Goal: Use online tool/utility: Utilize a website feature to perform a specific function

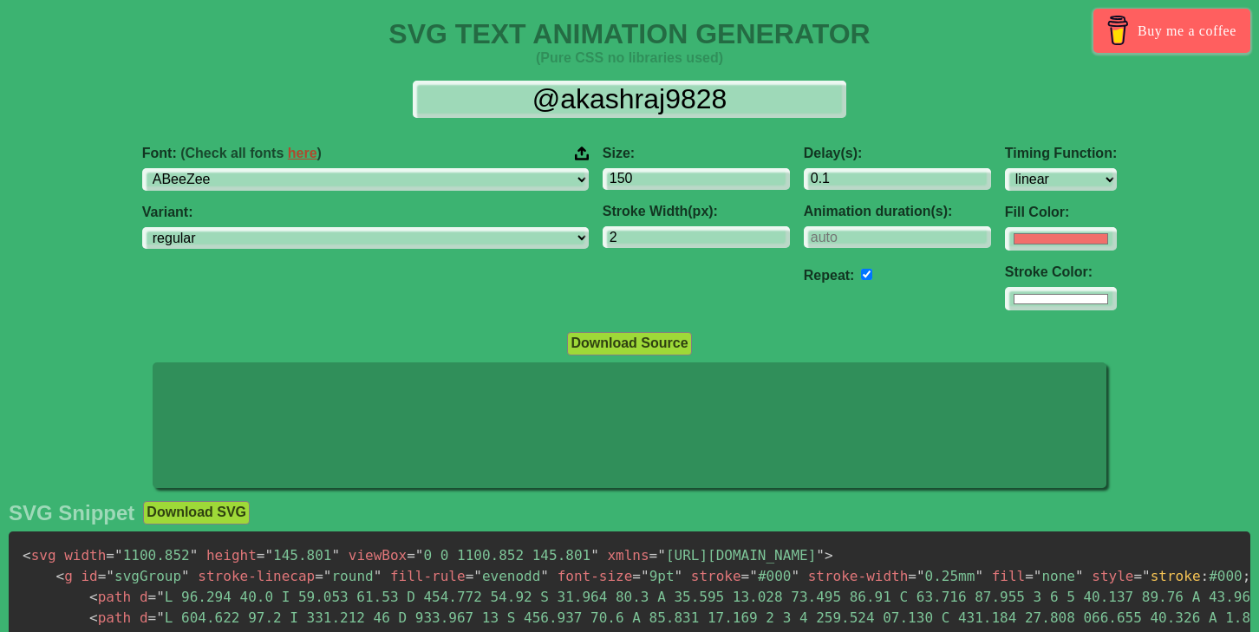
select select "linear"
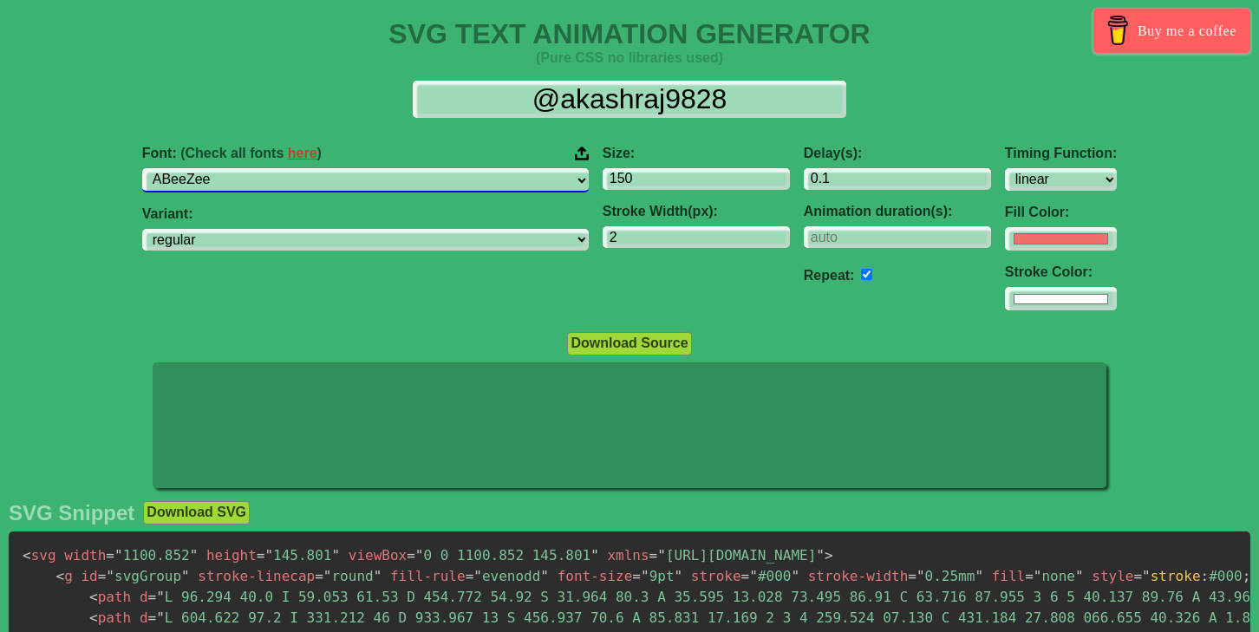
click at [506, 181] on select "ABeeZee [PERSON_NAME] Display AR One Sans [PERSON_NAME] Libre Aboreto Abril Fat…" at bounding box center [365, 179] width 446 height 23
select select "Pinyon Script"
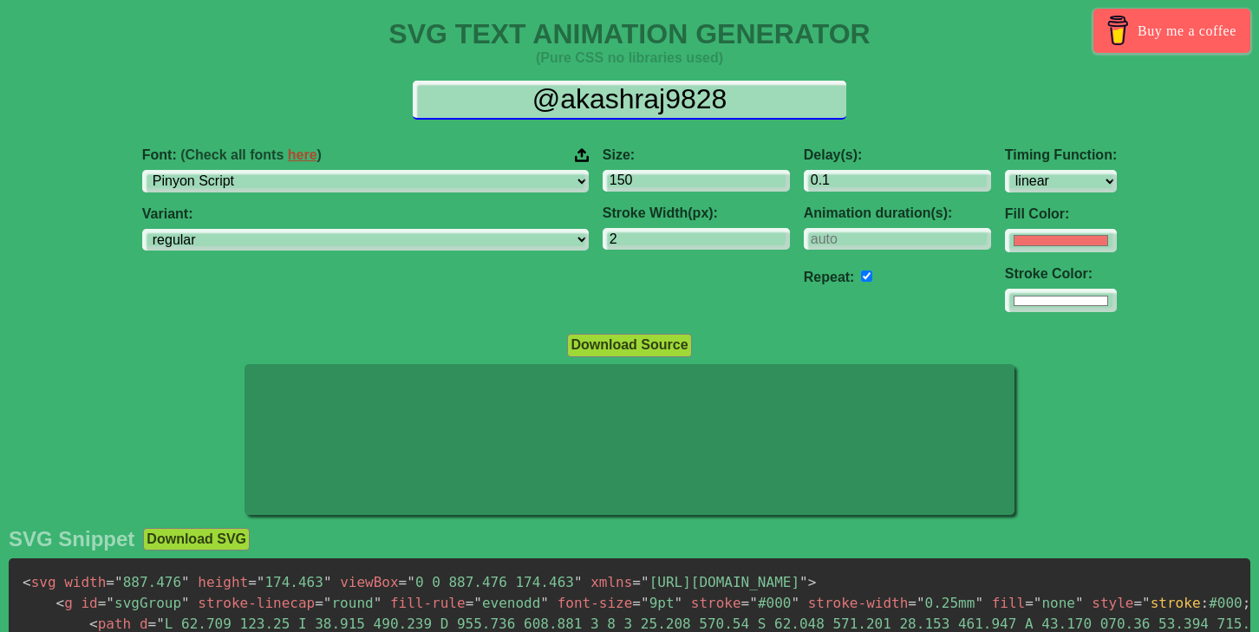
drag, startPoint x: 751, startPoint y: 98, endPoint x: 531, endPoint y: 98, distance: 219.3
click at [531, 98] on input "@akashraj9828" at bounding box center [629, 100] width 433 height 39
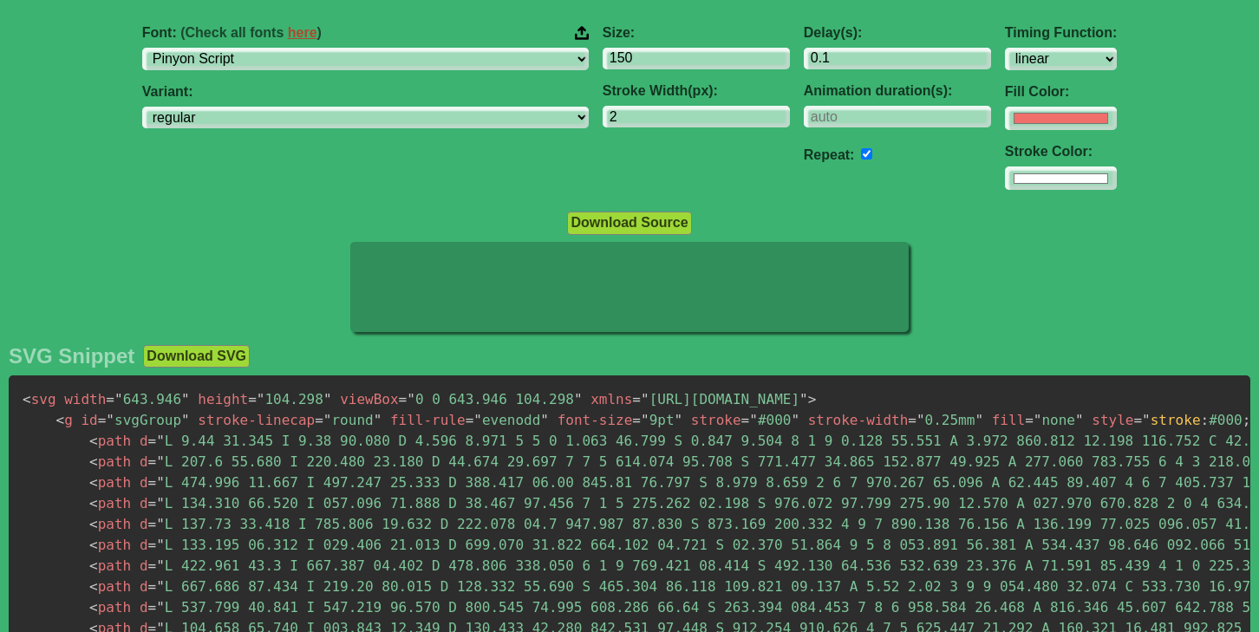
scroll to position [319, 0]
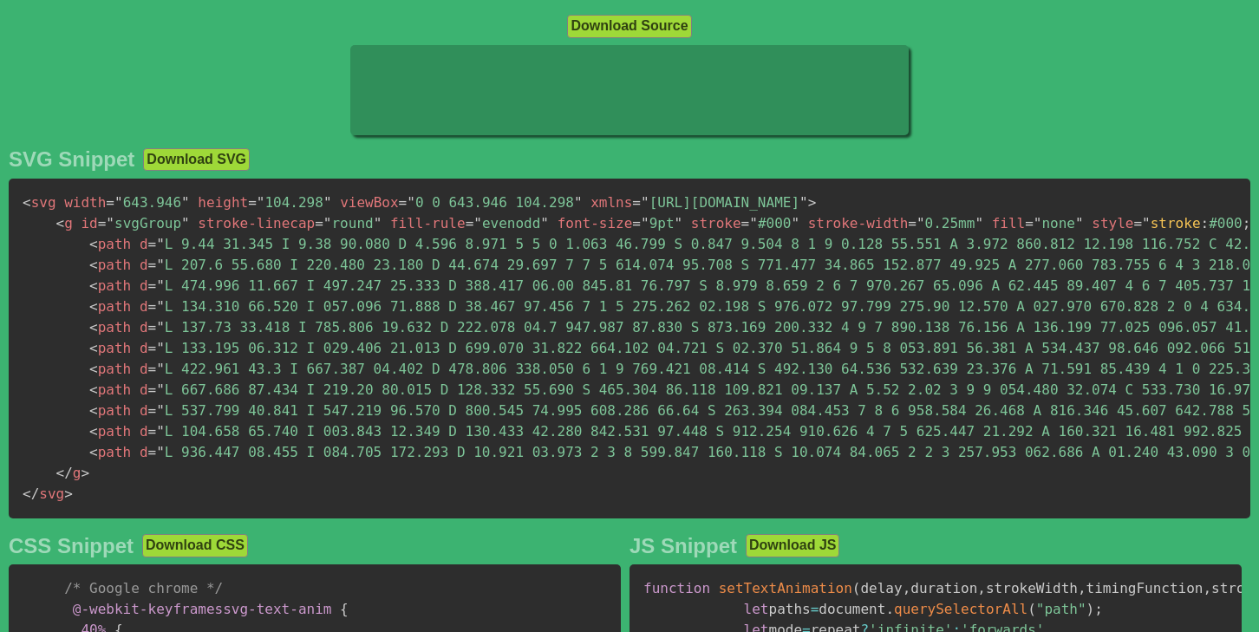
type input "Reservation"
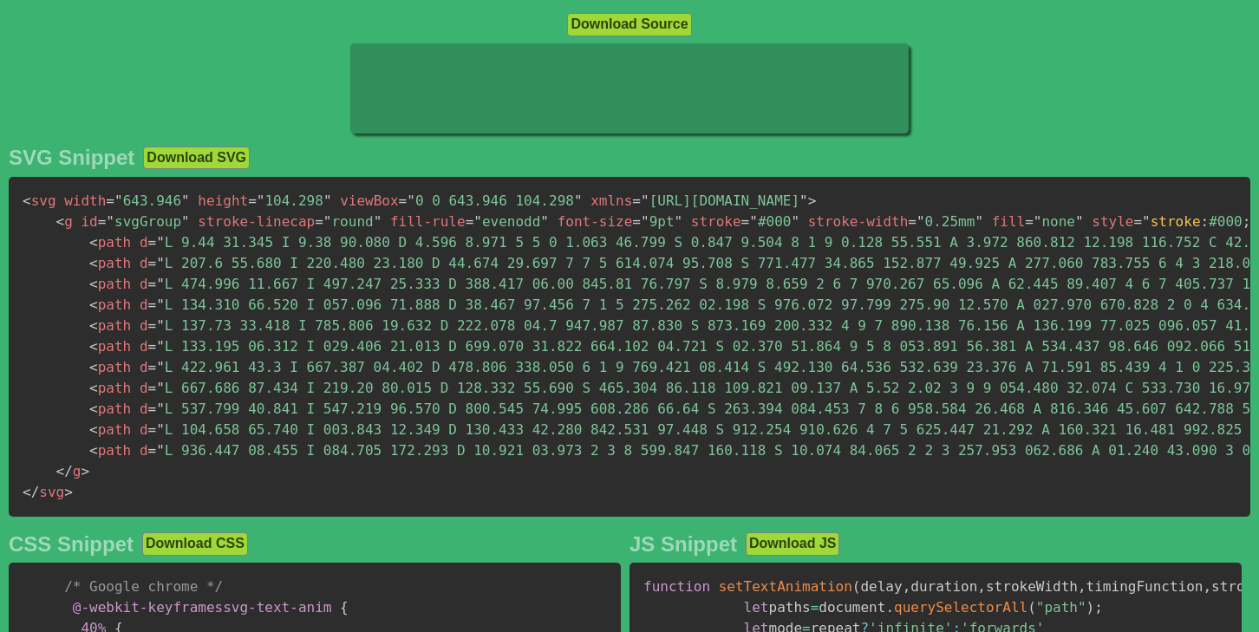
scroll to position [317, 0]
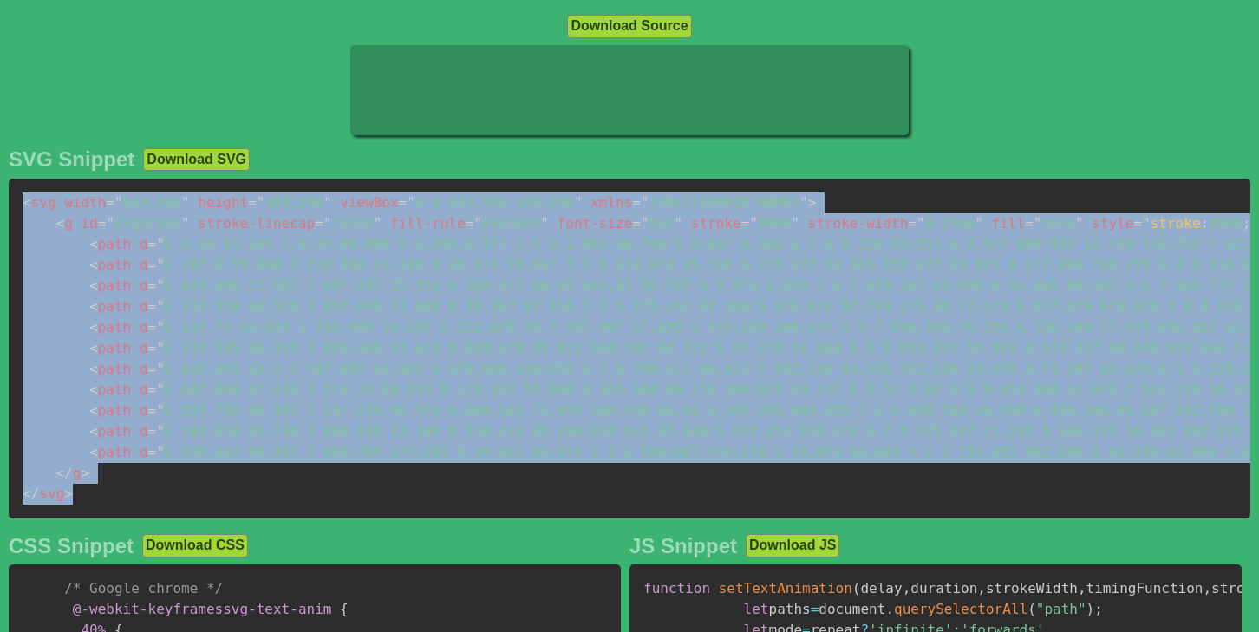
drag, startPoint x: 23, startPoint y: 205, endPoint x: 76, endPoint y: 497, distance: 297.0
click at [76, 497] on pre "< svg width = " 643.946 " height = " 104.298 " viewBox = " 0 0 643.946 104.298 …" at bounding box center [629, 349] width 1241 height 340
copy code "< svg width = " 643.946 " height = " 104.298 " viewBox = " 0 0 643.946 104.298 …"
click at [34, 525] on div "SVG Snippet Download SVG < svg width = " 643.946 " height = " 104.298 " viewBox…" at bounding box center [629, 336] width 1241 height 378
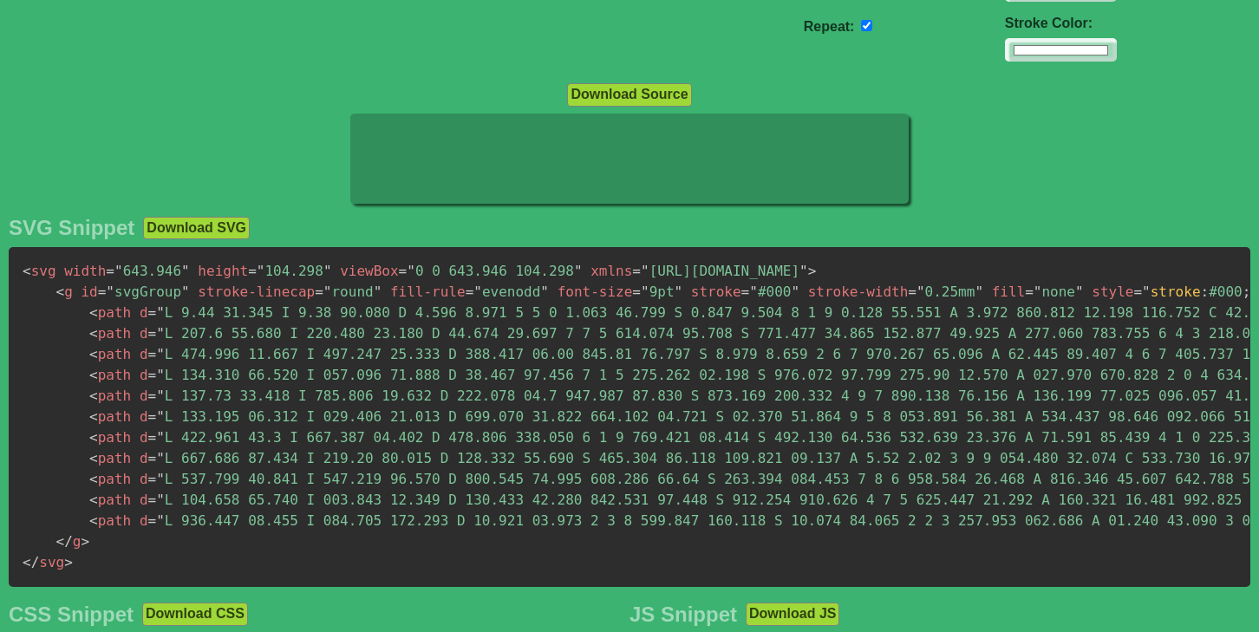
scroll to position [0, 0]
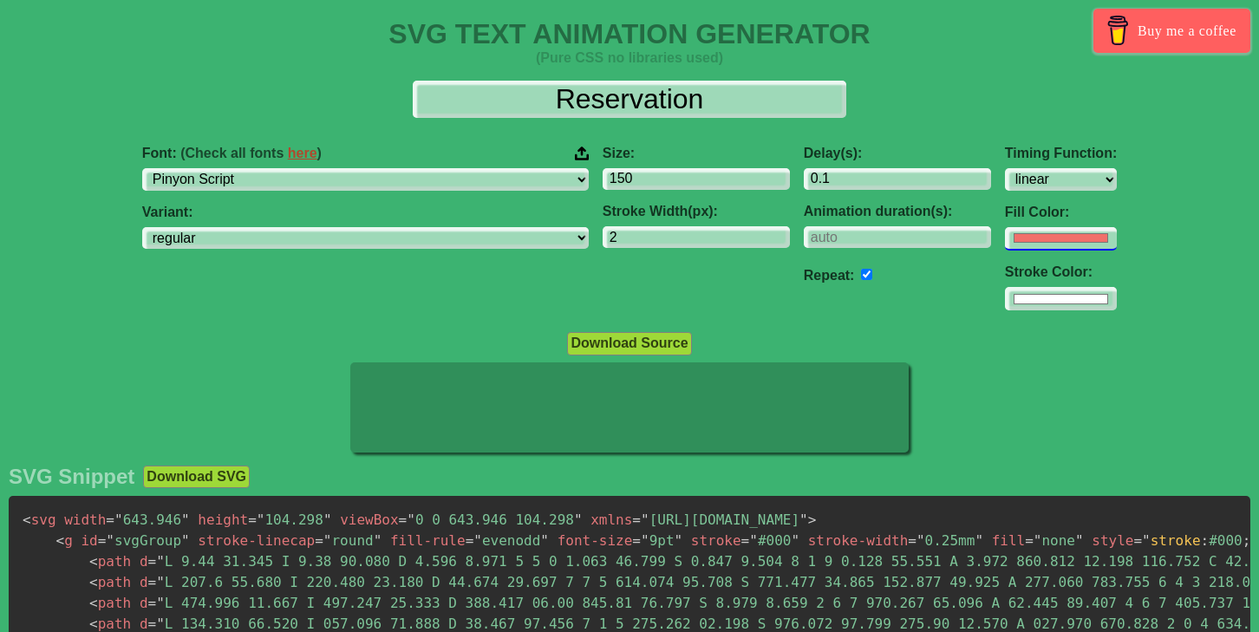
click at [1005, 231] on input "#f16f6b" at bounding box center [1061, 238] width 112 height 23
type input "#ffffff"
click at [1209, 315] on div "Font: (Check all fonts here ) ABeeZee [PERSON_NAME] Display AR One Sans [PERSON…" at bounding box center [629, 228] width 1259 height 193
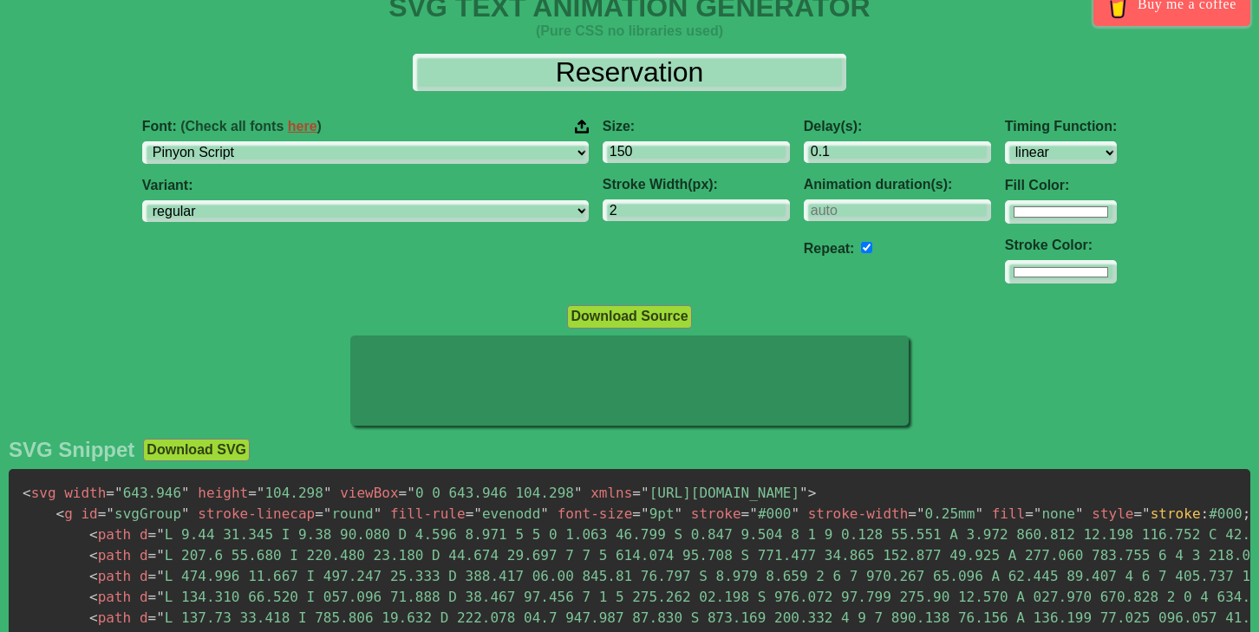
scroll to position [229, 0]
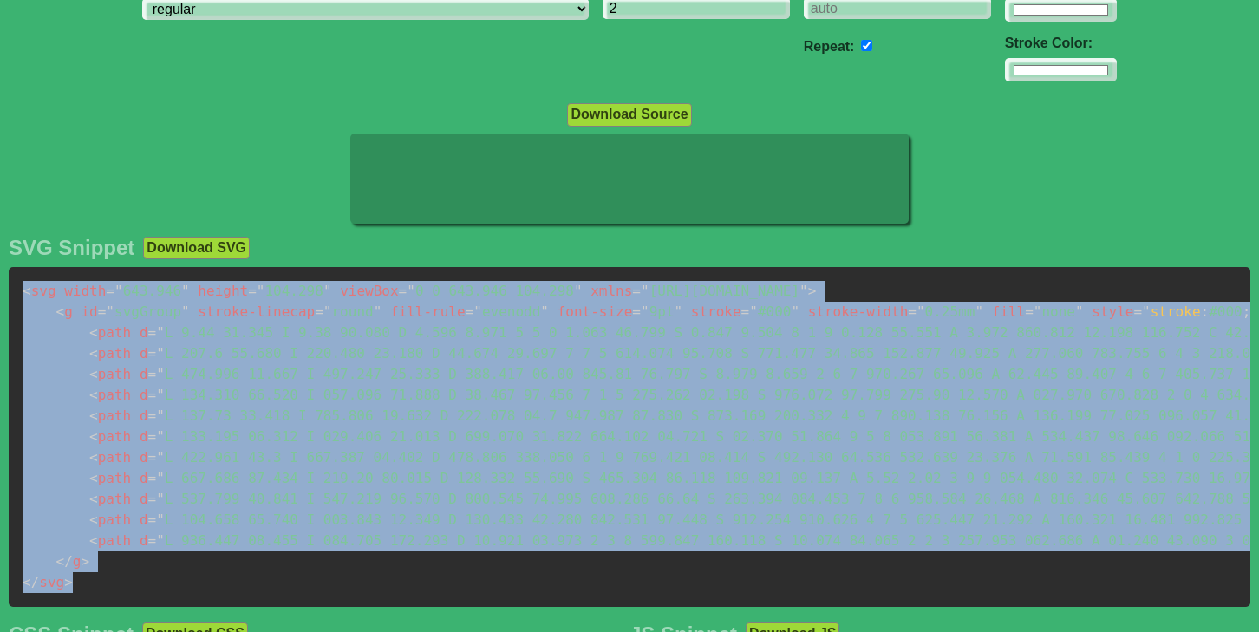
drag, startPoint x: 23, startPoint y: 292, endPoint x: 80, endPoint y: 595, distance: 308.7
click at [78, 597] on pre "< svg width = " 643.946 " height = " 104.298 " viewBox = " 0 0 643.946 104.298 …" at bounding box center [629, 437] width 1241 height 340
copy code "< svg width = " 643.946 " height = " 104.298 " viewBox = " 0 0 643.946 104.298 …"
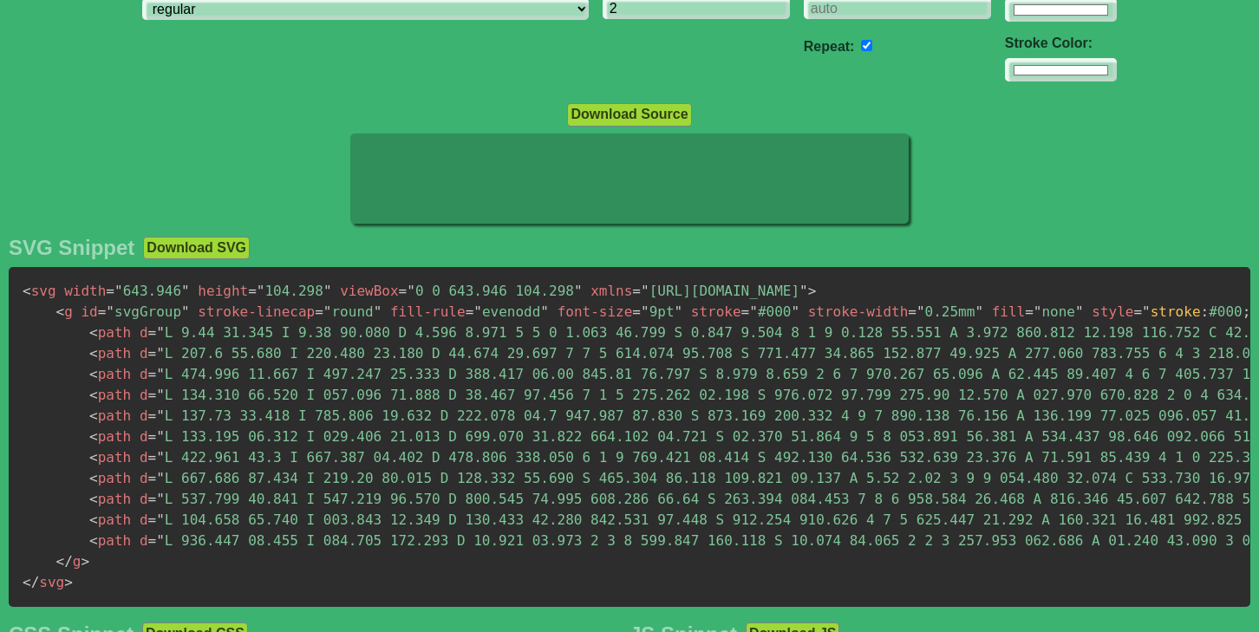
click at [145, 120] on div "Download Source" at bounding box center [629, 113] width 1259 height 23
